Goal: Find specific page/section: Find specific page/section

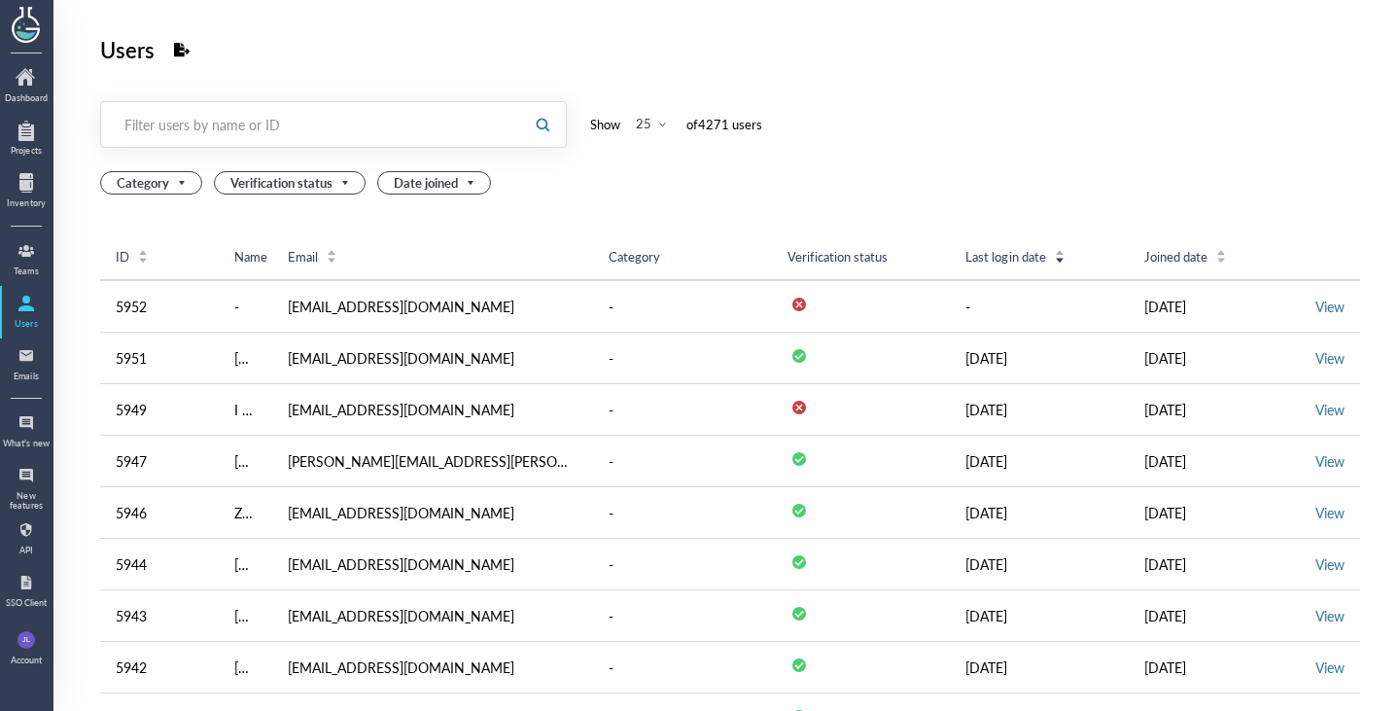
click at [213, 128] on div "Filter users by name or ID" at bounding box center [311, 124] width 374 height 19
type input "abigai"
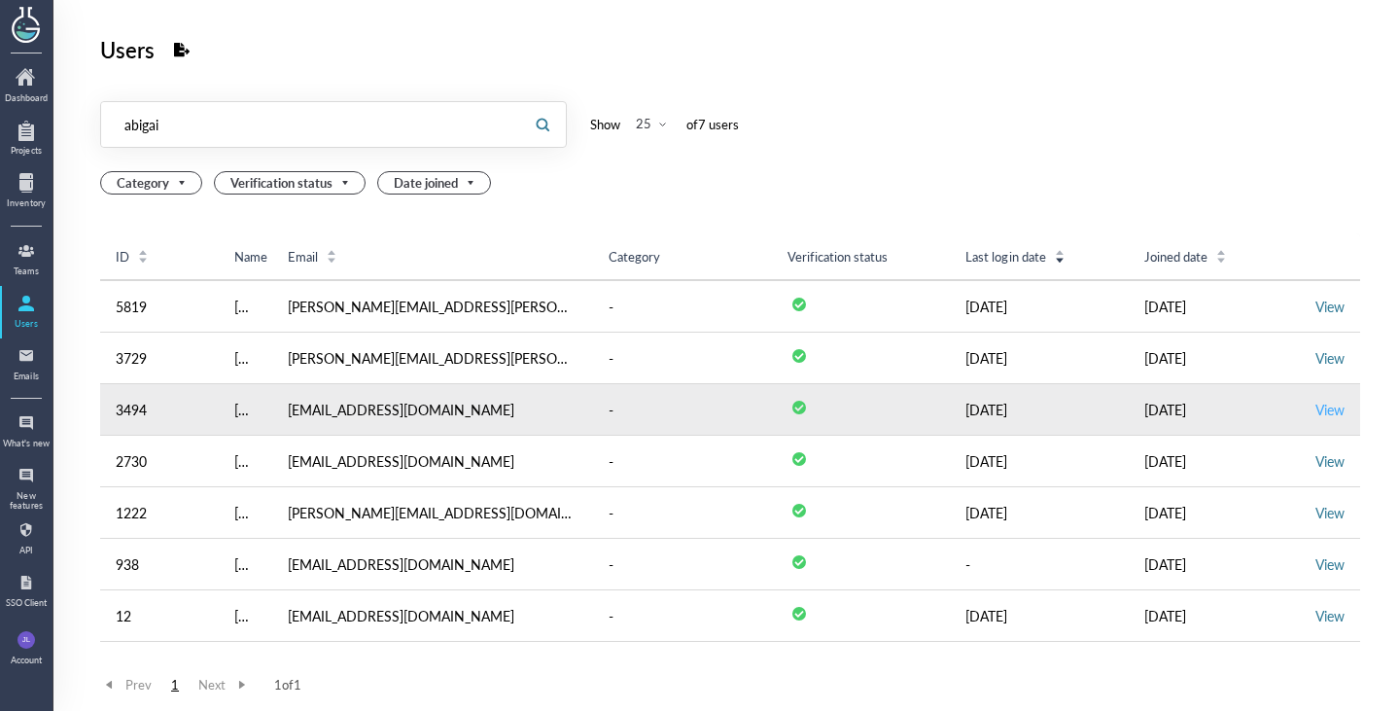
click at [1315, 407] on link "View" at bounding box center [1329, 409] width 29 height 19
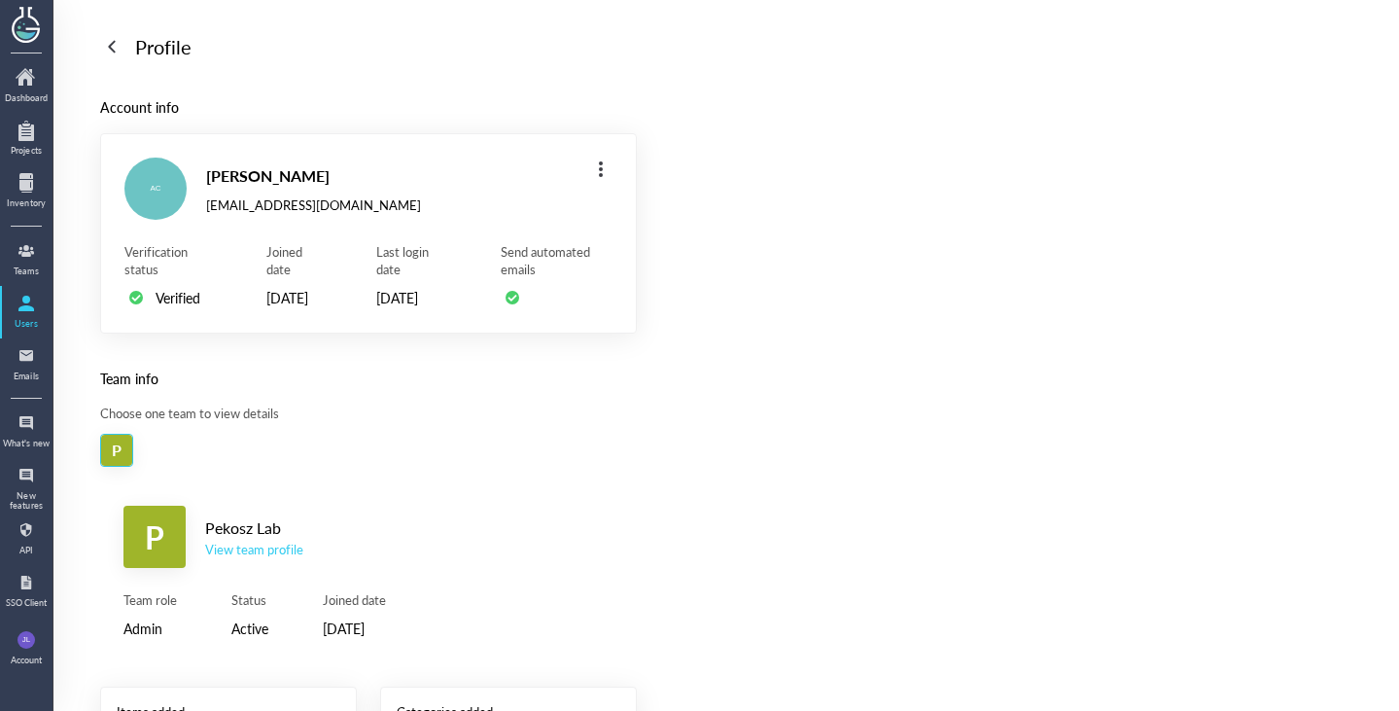
click at [242, 558] on div "View team profile" at bounding box center [254, 549] width 98 height 17
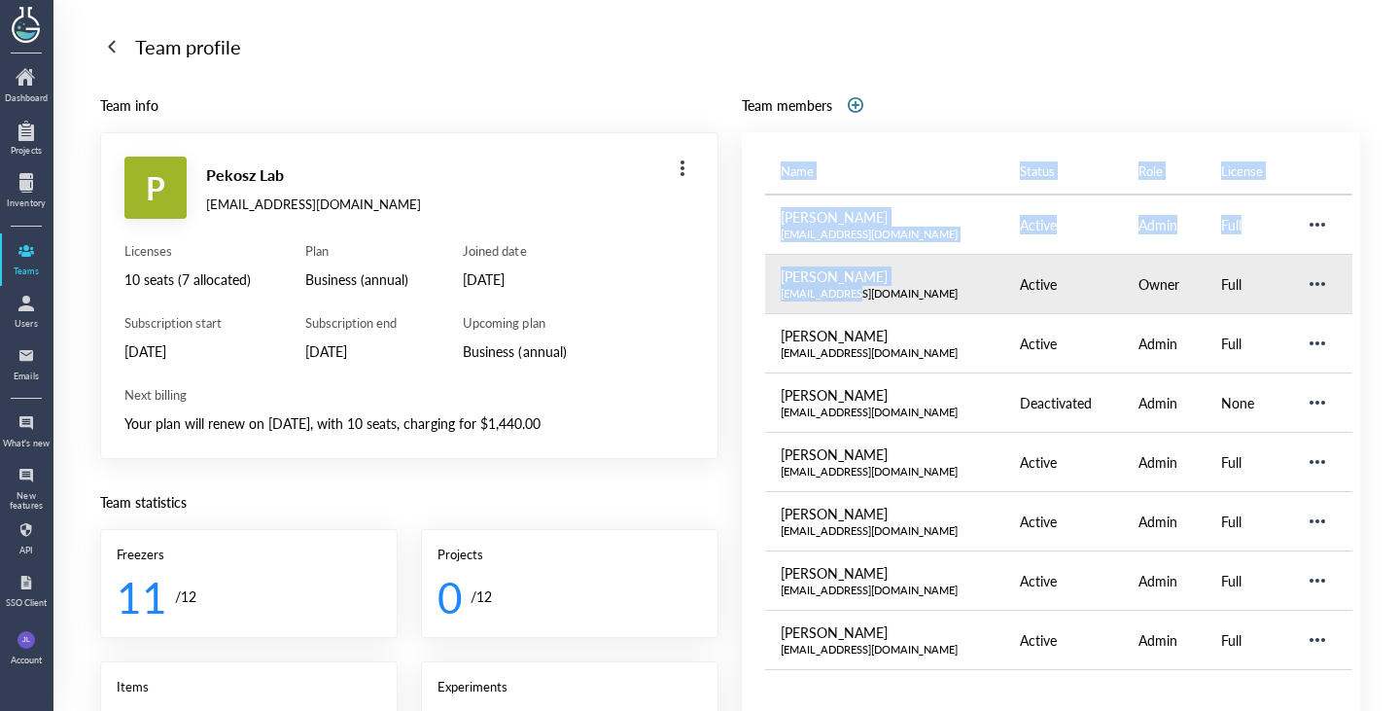
drag, startPoint x: 754, startPoint y: 296, endPoint x: 845, endPoint y: 295, distance: 90.4
click at [845, 295] on div "Name Status Role License [PERSON_NAME] [EMAIL_ADDRESS][DOMAIN_NAME] Active Admi…" at bounding box center [1051, 583] width 618 height 902
